Goal: Transaction & Acquisition: Purchase product/service

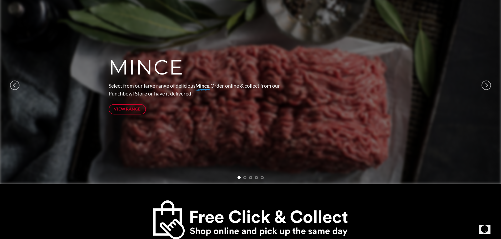
scroll to position [105, 0]
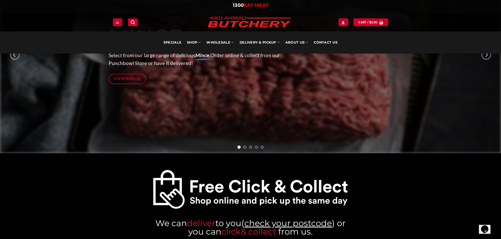
click at [136, 85] on div "MINCE Select from our large range of delicious Mince. Order online & collect fr…" at bounding box center [202, 56] width 187 height 59
click at [137, 81] on span "View Range" at bounding box center [127, 78] width 27 height 7
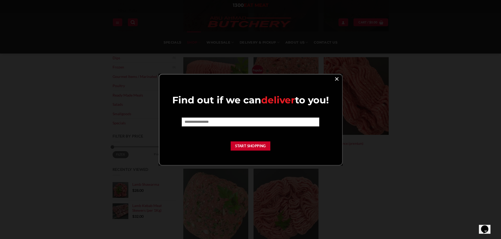
click at [334, 79] on link "×" at bounding box center [337, 78] width 8 height 7
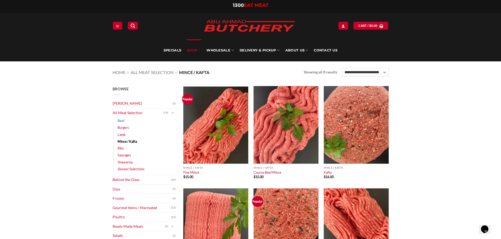
click at [123, 121] on link "Beef" at bounding box center [120, 120] width 7 height 7
